Goal: Check status: Check status

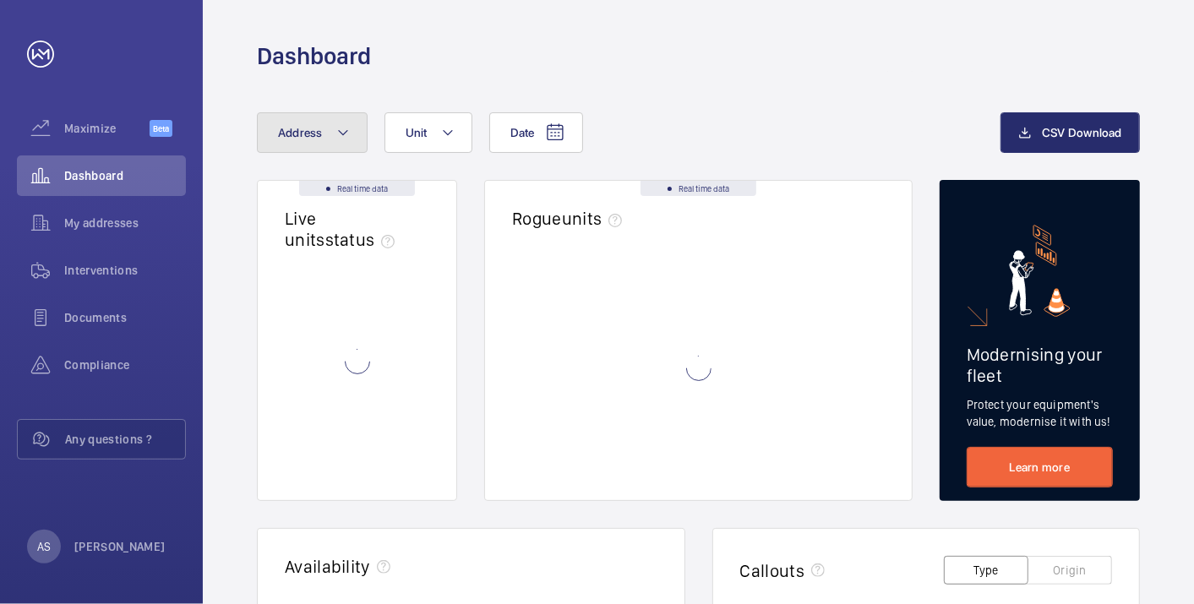
click at [272, 124] on button "Address" at bounding box center [312, 132] width 111 height 41
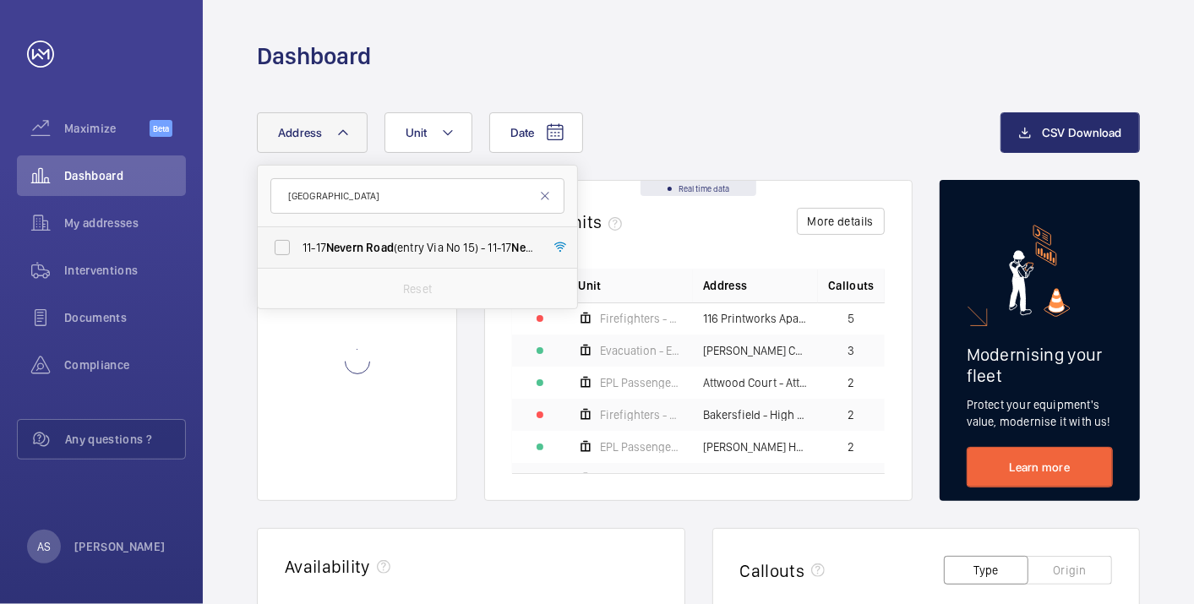
type input "[GEOGRAPHIC_DATA]"
click at [353, 243] on span "Nevern" at bounding box center [344, 248] width 37 height 14
click at [299, 243] on input "11-[GEOGRAPHIC_DATA] (entry Via No 15) - 11-[GEOGRAPHIC_DATA] ([STREET_ADDRESS]" at bounding box center [282, 248] width 34 height 34
checkbox input "true"
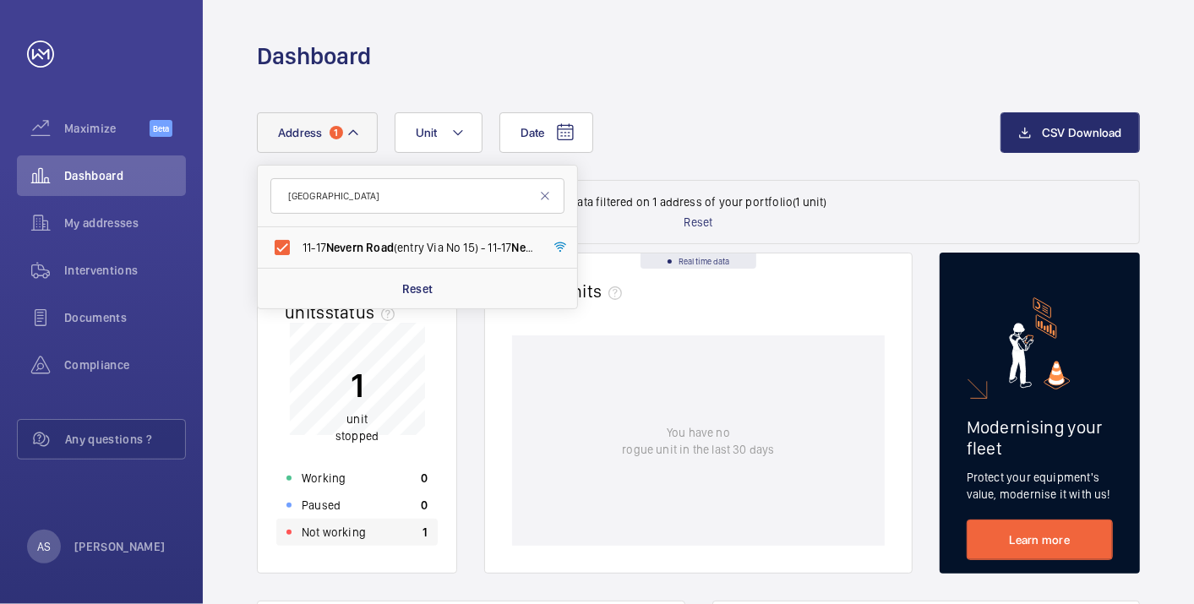
click at [364, 535] on div "Not working 1" at bounding box center [356, 532] width 161 height 27
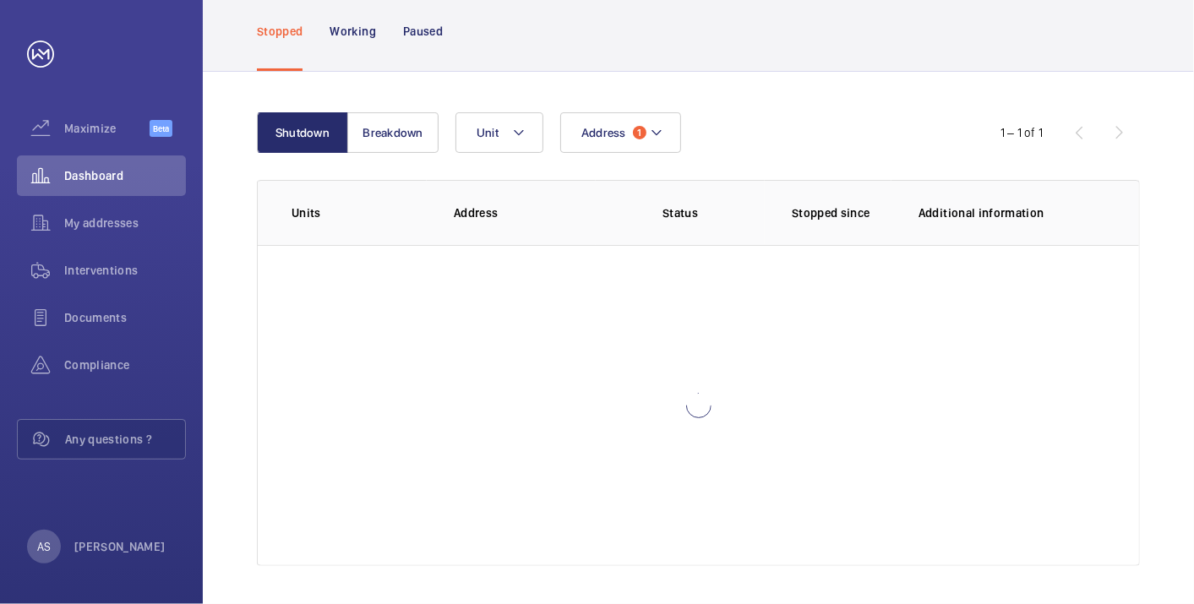
scroll to position [116, 0]
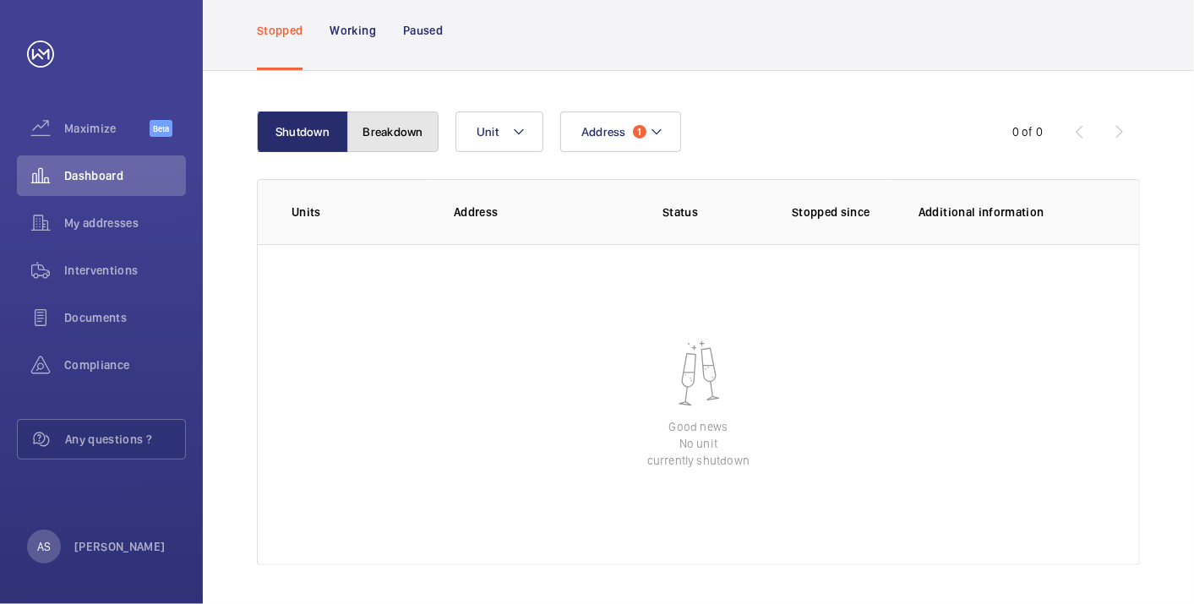
click at [410, 133] on button "Breakdown" at bounding box center [392, 132] width 91 height 41
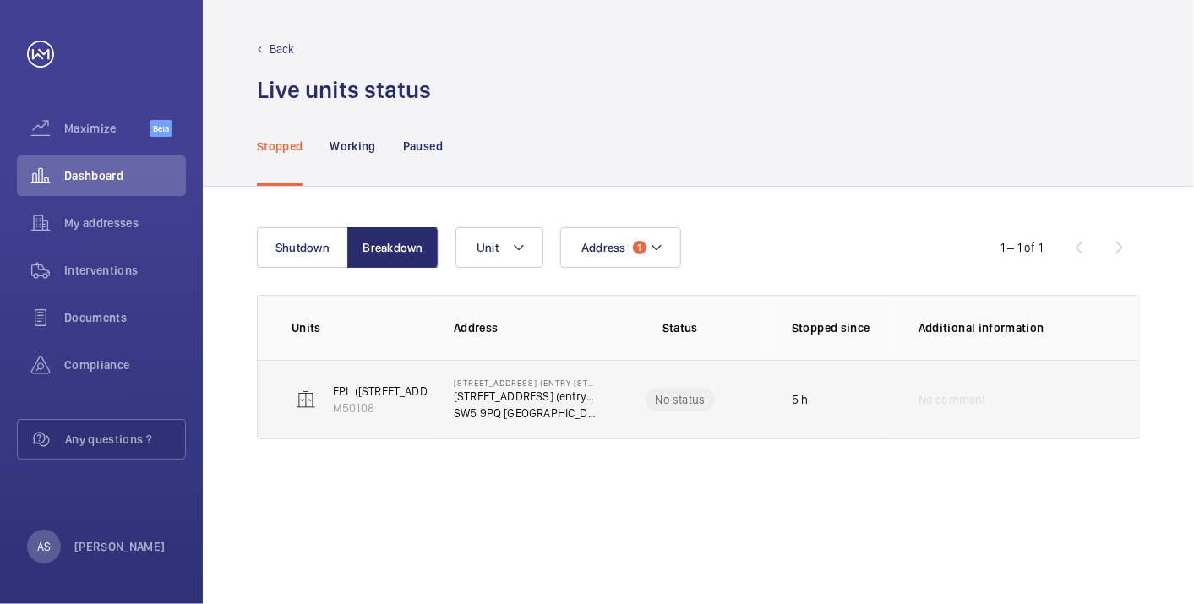
click at [511, 423] on td "[STREET_ADDRESS] (entry Via No 15) [STREET_ADDRESS]" at bounding box center [511, 399] width 169 height 79
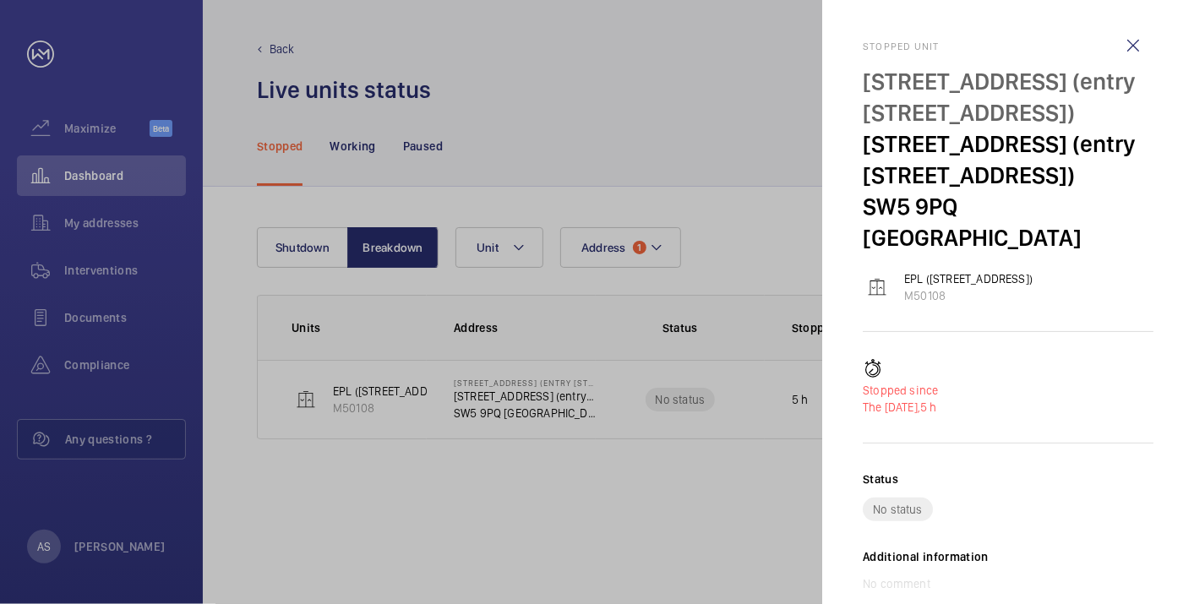
click at [633, 366] on div at bounding box center [597, 302] width 1194 height 604
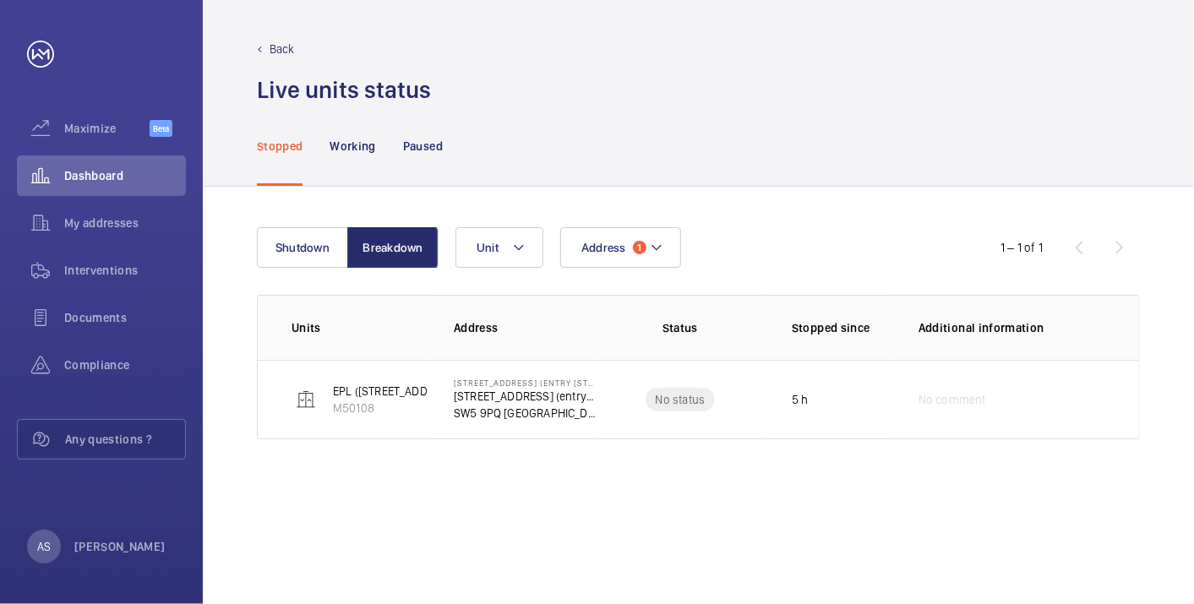
click at [522, 391] on mat-sidenav-container "Maximize Beta Dashboard My addresses Interventions Documents Compliance Any que…" at bounding box center [597, 302] width 1194 height 604
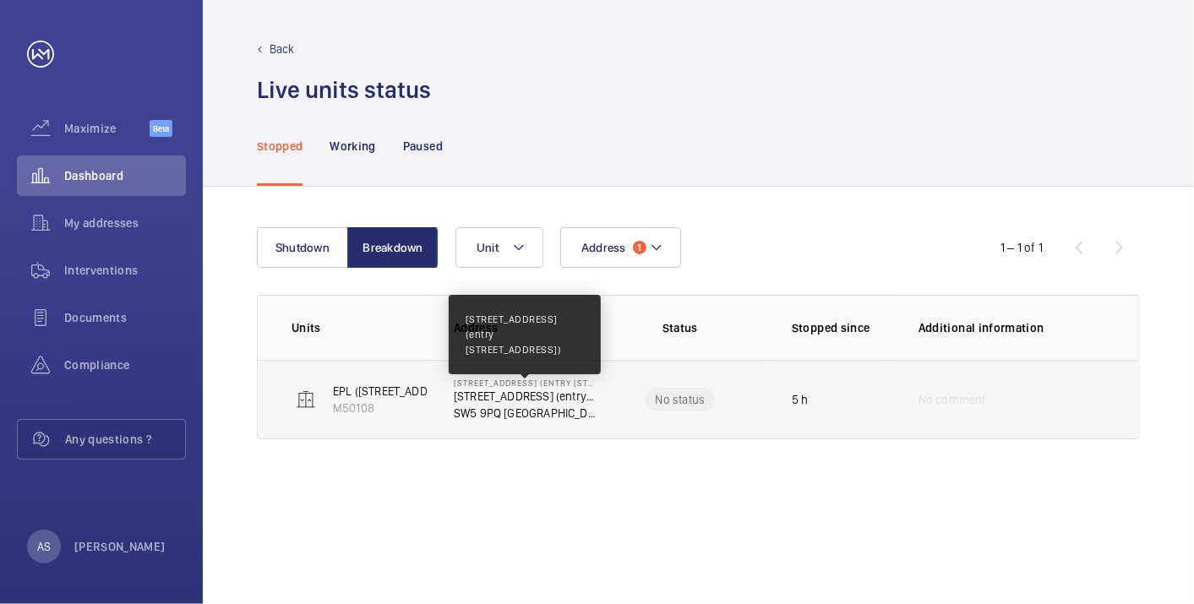
click at [517, 398] on p "[STREET_ADDRESS] (entry [STREET_ADDRESS])" at bounding box center [525, 396] width 142 height 17
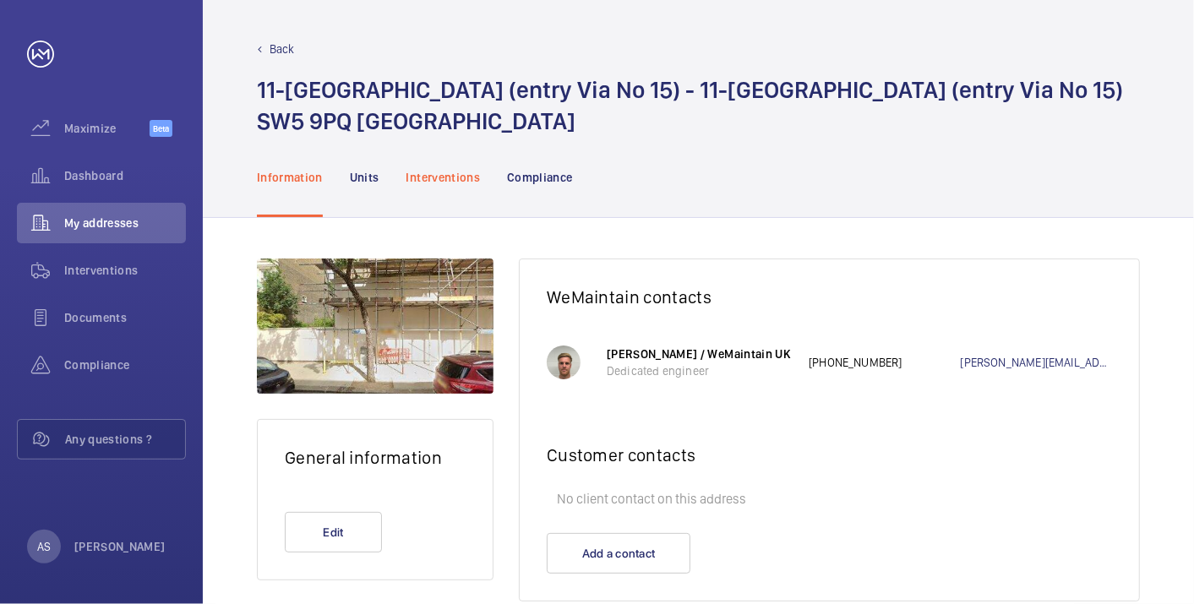
click at [444, 205] on div "Interventions" at bounding box center [444, 177] width 74 height 80
